Goal: Information Seeking & Learning: Learn about a topic

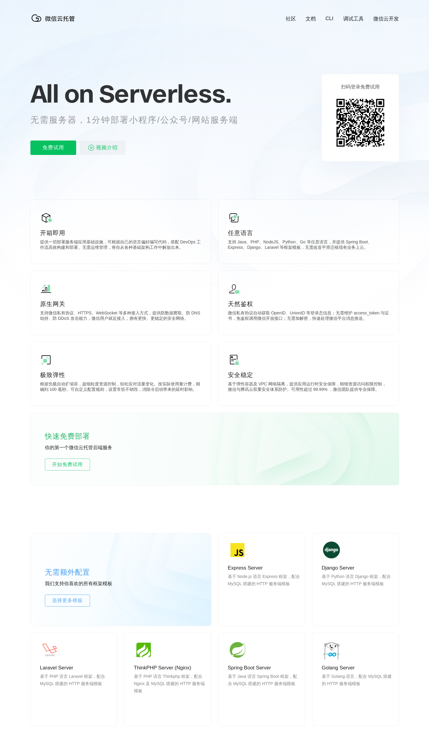
scroll to position [0, 1069]
click at [235, 217] on img at bounding box center [234, 218] width 12 height 12
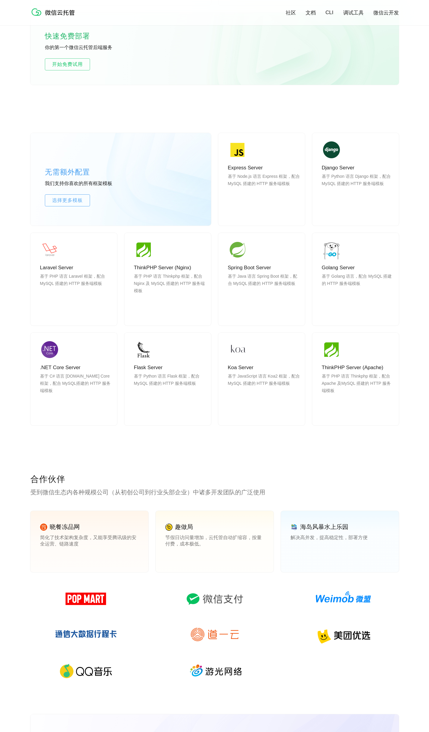
scroll to position [541, 0]
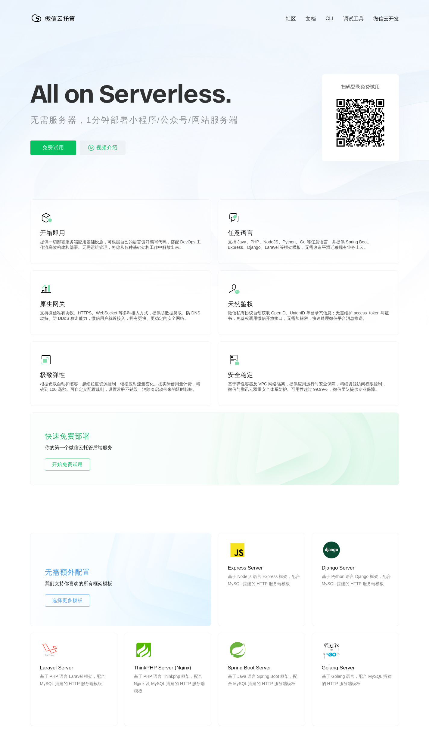
scroll to position [0, 1069]
click at [348, 15] on link "调试工具" at bounding box center [353, 18] width 20 height 7
click at [385, 16] on link "微信云开发" at bounding box center [386, 18] width 26 height 7
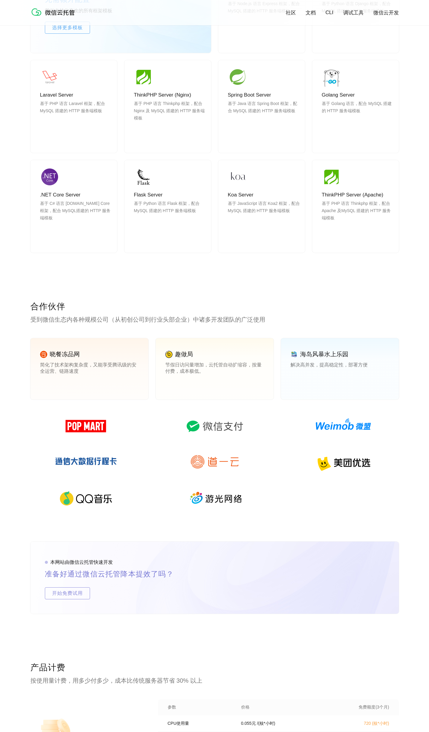
scroll to position [722, 0]
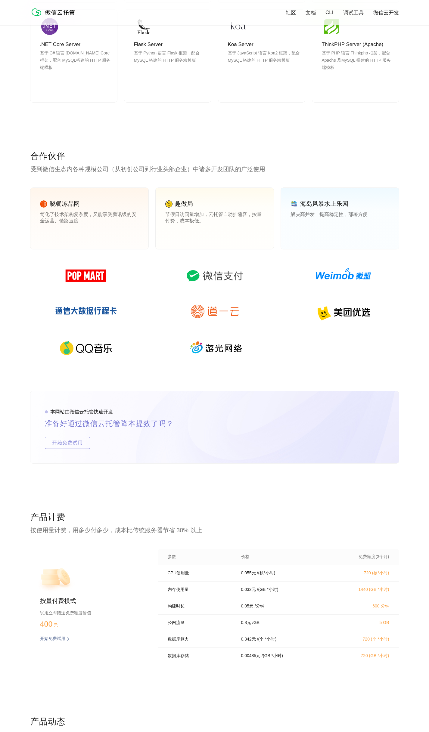
click at [84, 272] on img at bounding box center [85, 275] width 87 height 29
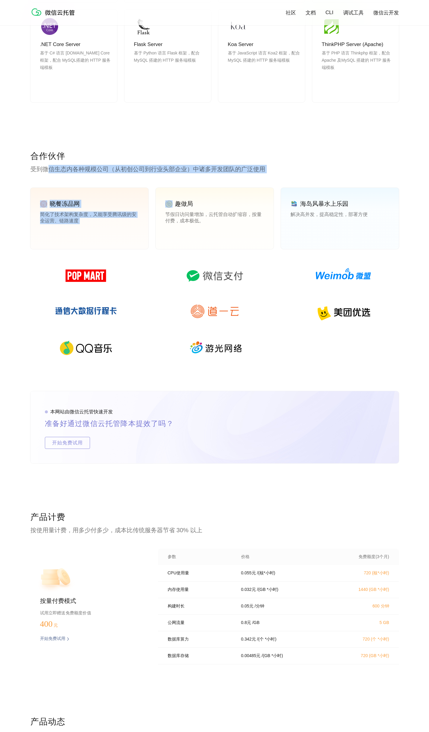
drag, startPoint x: 50, startPoint y: 171, endPoint x: 180, endPoint y: 174, distance: 130.3
click at [180, 174] on div "合作伙伴 受到微信生态内各种规模公司（从初创公司到行业头部企业）中诸多开发团队的广泛使用 晓餐冻品网 简化了技术架构复杂度，又能享受腾讯级的安全运营、链路速度…" at bounding box center [214, 270] width 368 height 241
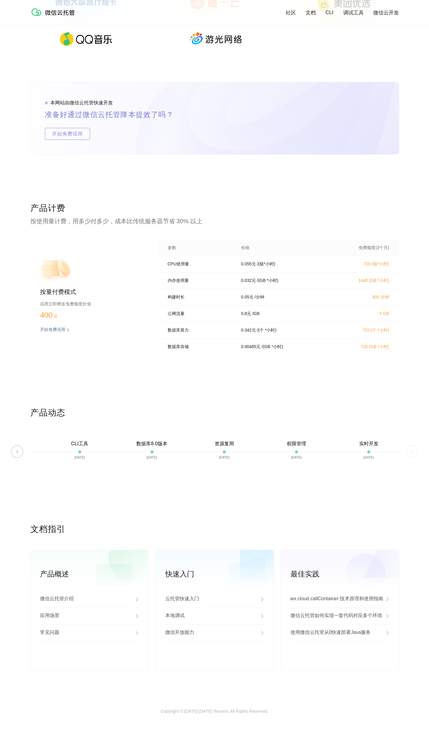
scroll to position [1036, 0]
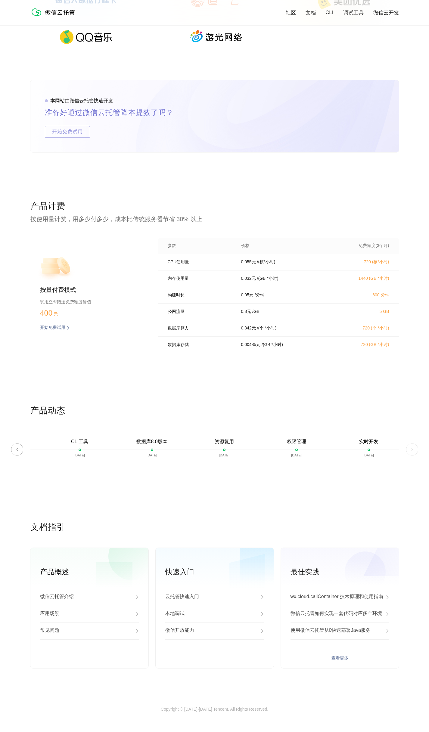
click at [346, 656] on link "查看更多" at bounding box center [339, 657] width 99 height 5
